Goal: Task Accomplishment & Management: Manage account settings

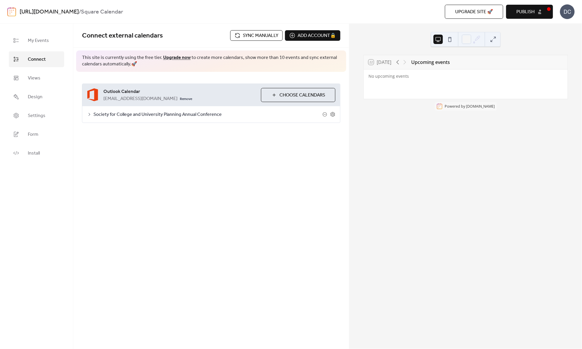
click at [206, 229] on div "Connect external calendars Sync manually Add account 🔒 🔒 This site is currently…" at bounding box center [211, 186] width 276 height 325
click at [452, 42] on button at bounding box center [450, 39] width 9 height 9
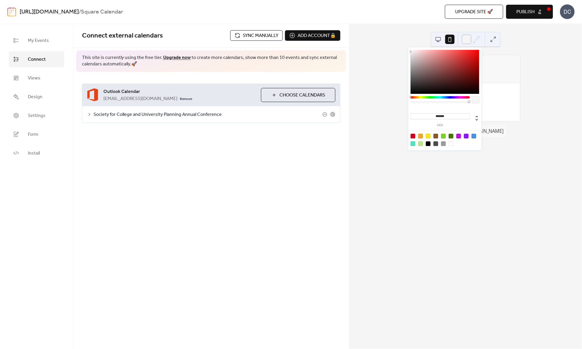
click at [467, 42] on div at bounding box center [466, 39] width 9 height 9
click at [478, 40] on icon at bounding box center [477, 39] width 9 height 9
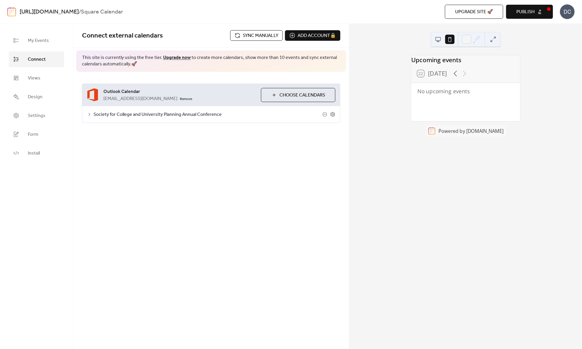
click at [437, 38] on button at bounding box center [438, 39] width 9 height 9
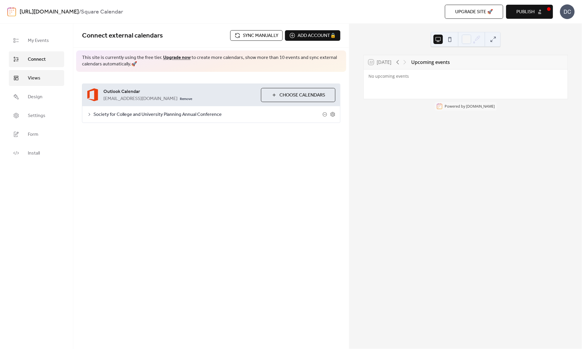
click at [30, 77] on span "Views" at bounding box center [34, 78] width 13 height 7
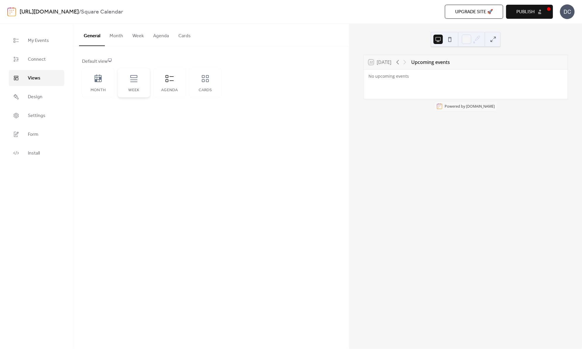
click at [135, 81] on icon at bounding box center [133, 78] width 9 height 9
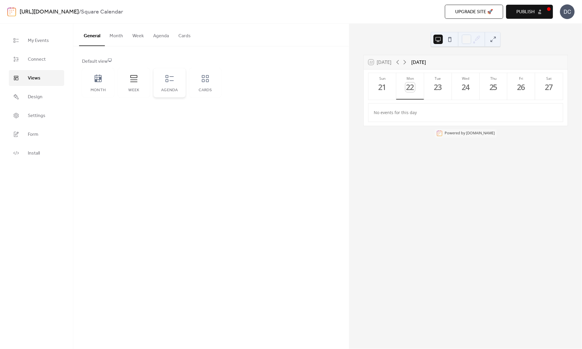
click at [162, 87] on div "Agenda" at bounding box center [170, 82] width 32 height 29
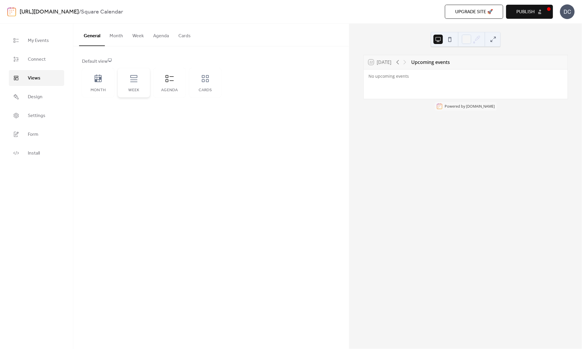
click at [132, 88] on div "Week" at bounding box center [134, 90] width 21 height 5
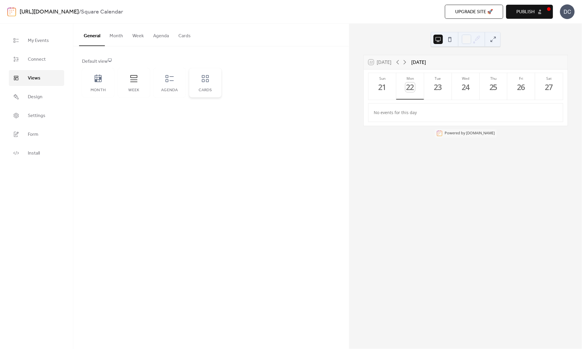
click at [202, 88] on div "Cards" at bounding box center [205, 90] width 21 height 5
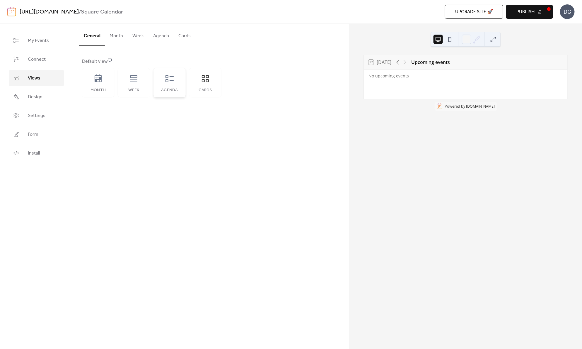
click at [172, 89] on div "Agenda" at bounding box center [169, 90] width 21 height 5
click at [124, 86] on div "Week" at bounding box center [134, 82] width 32 height 29
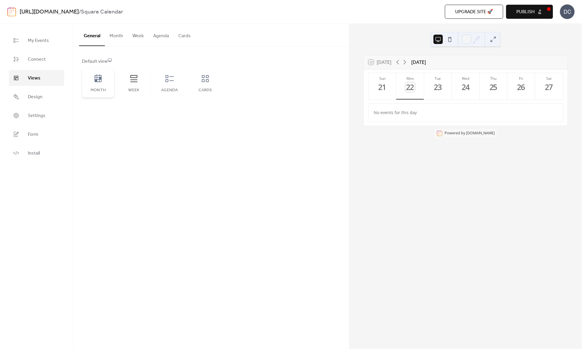
click at [93, 86] on div "Month" at bounding box center [98, 82] width 32 height 29
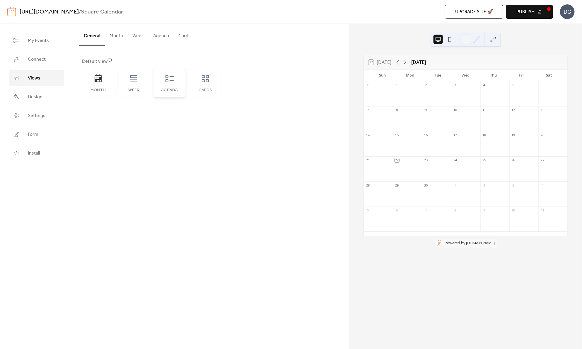
click at [175, 80] on div "Agenda" at bounding box center [170, 82] width 32 height 29
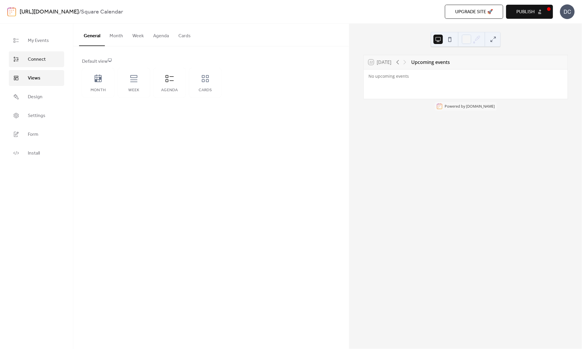
click at [36, 57] on span "Connect" at bounding box center [37, 59] width 18 height 7
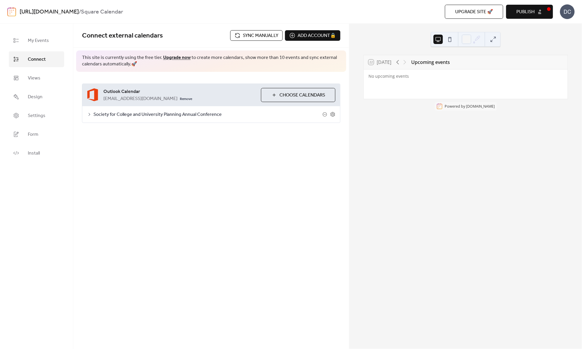
click at [266, 155] on div "Connect external calendars Sync manually Add account 🔒 🔒 This site is currently…" at bounding box center [211, 186] width 276 height 325
click at [253, 37] on span "Sync manually" at bounding box center [260, 35] width 35 height 7
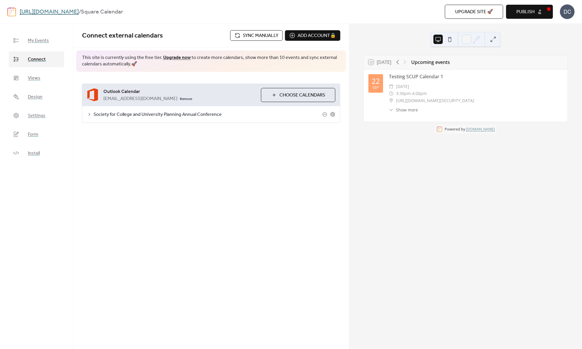
click at [396, 113] on div "​ Show more" at bounding box center [403, 110] width 29 height 6
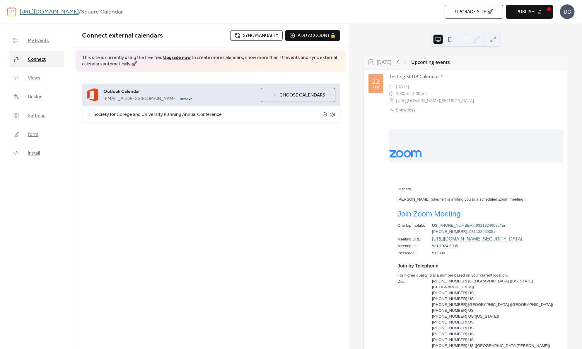
click at [528, 11] on span "Publish" at bounding box center [526, 12] width 18 height 7
